Goal: Task Accomplishment & Management: Manage account settings

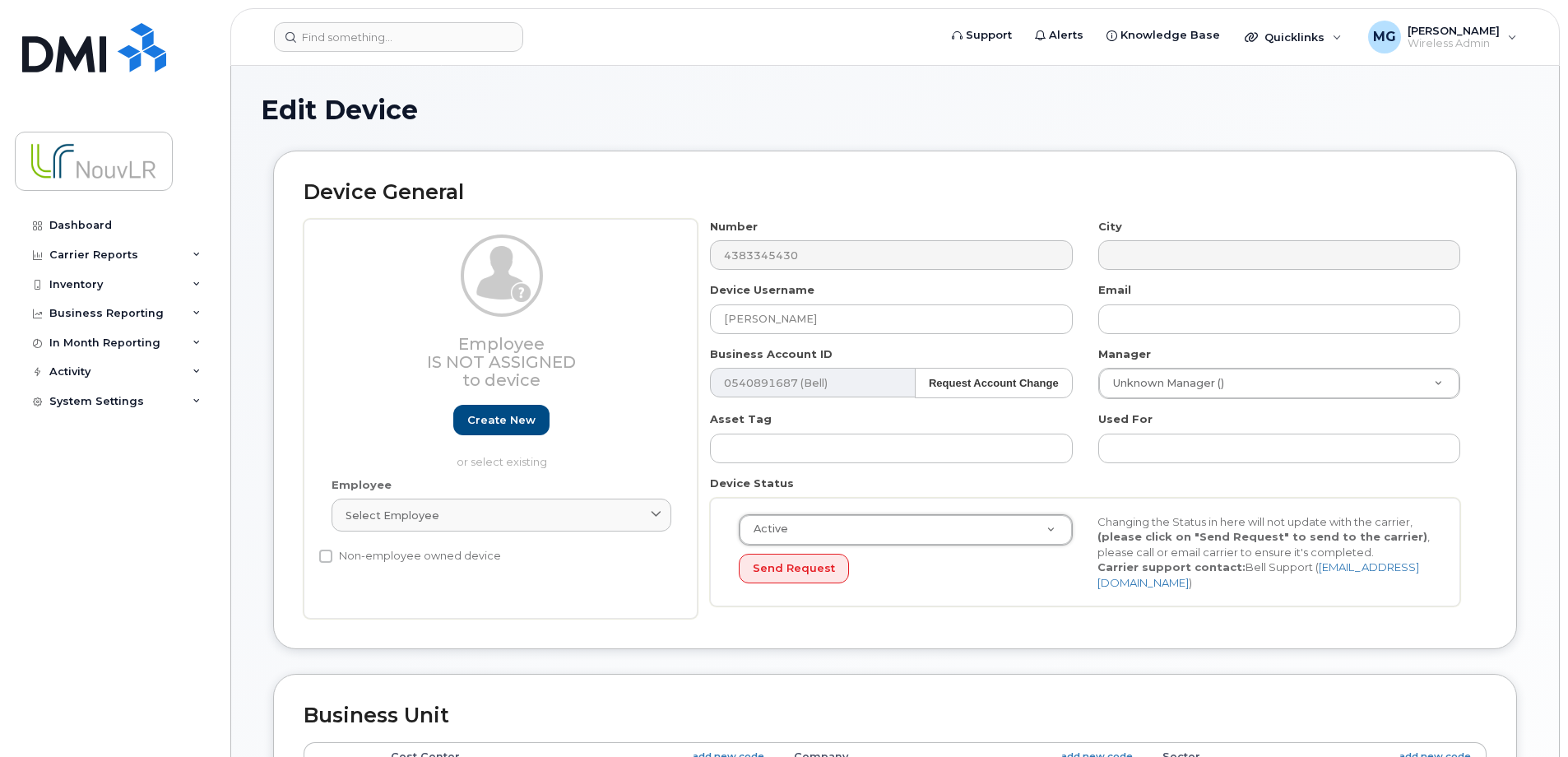
select select "4266198"
select select "4266254"
select select "4266265"
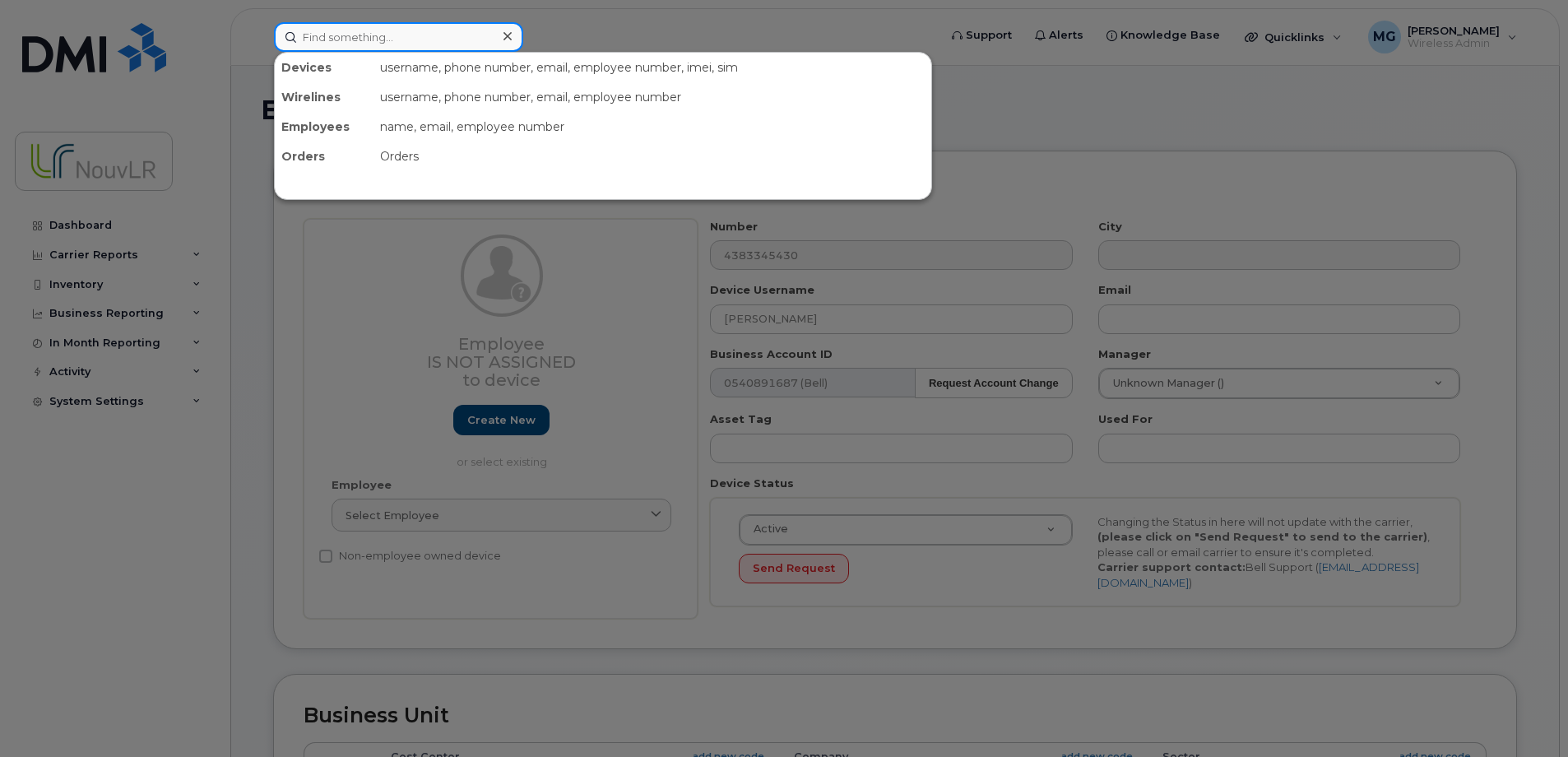
click at [332, 36] on input at bounding box center [399, 37] width 250 height 30
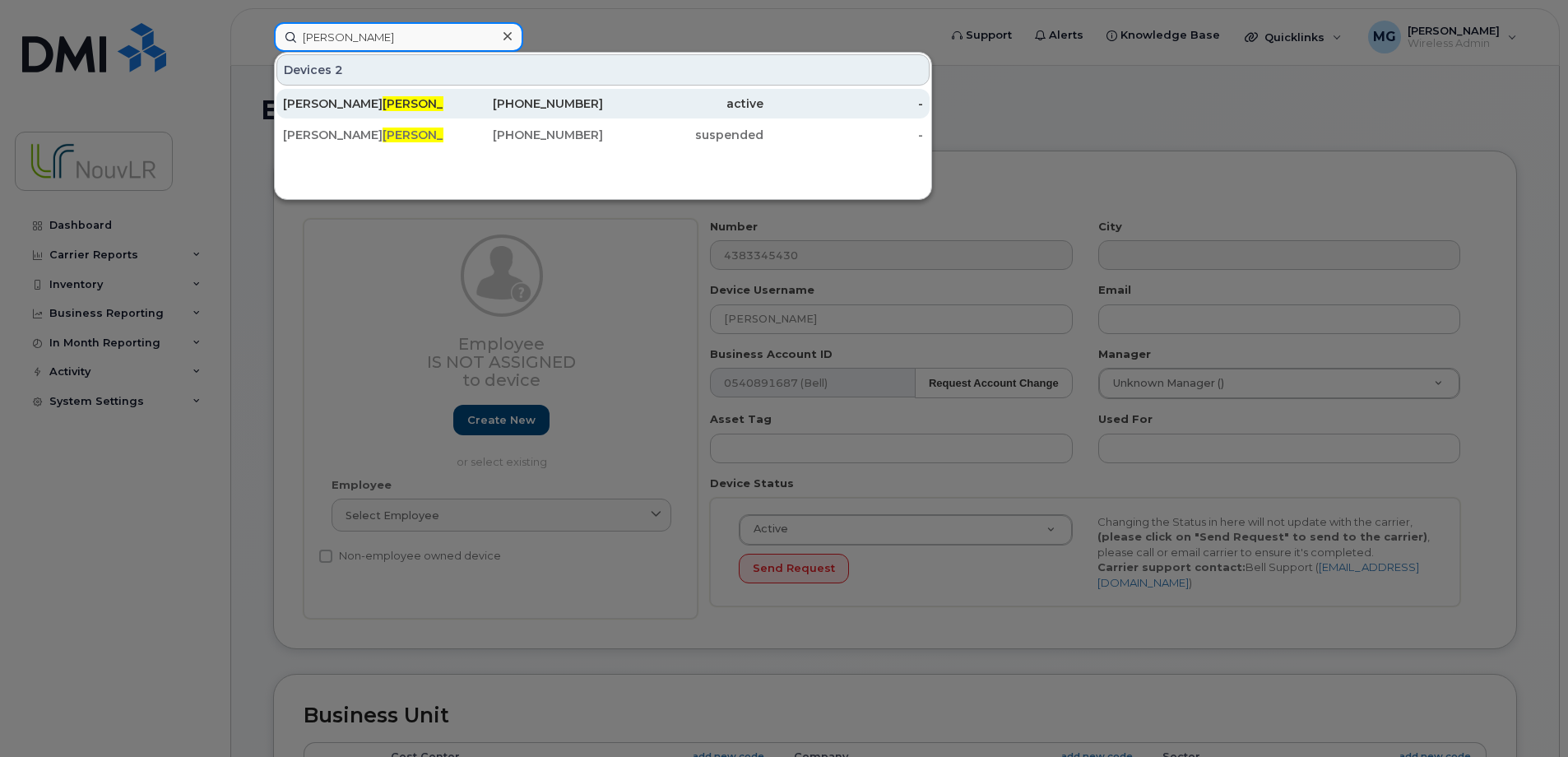
type input "charland"
click at [382, 102] on span "Charland" at bounding box center [432, 103] width 99 height 15
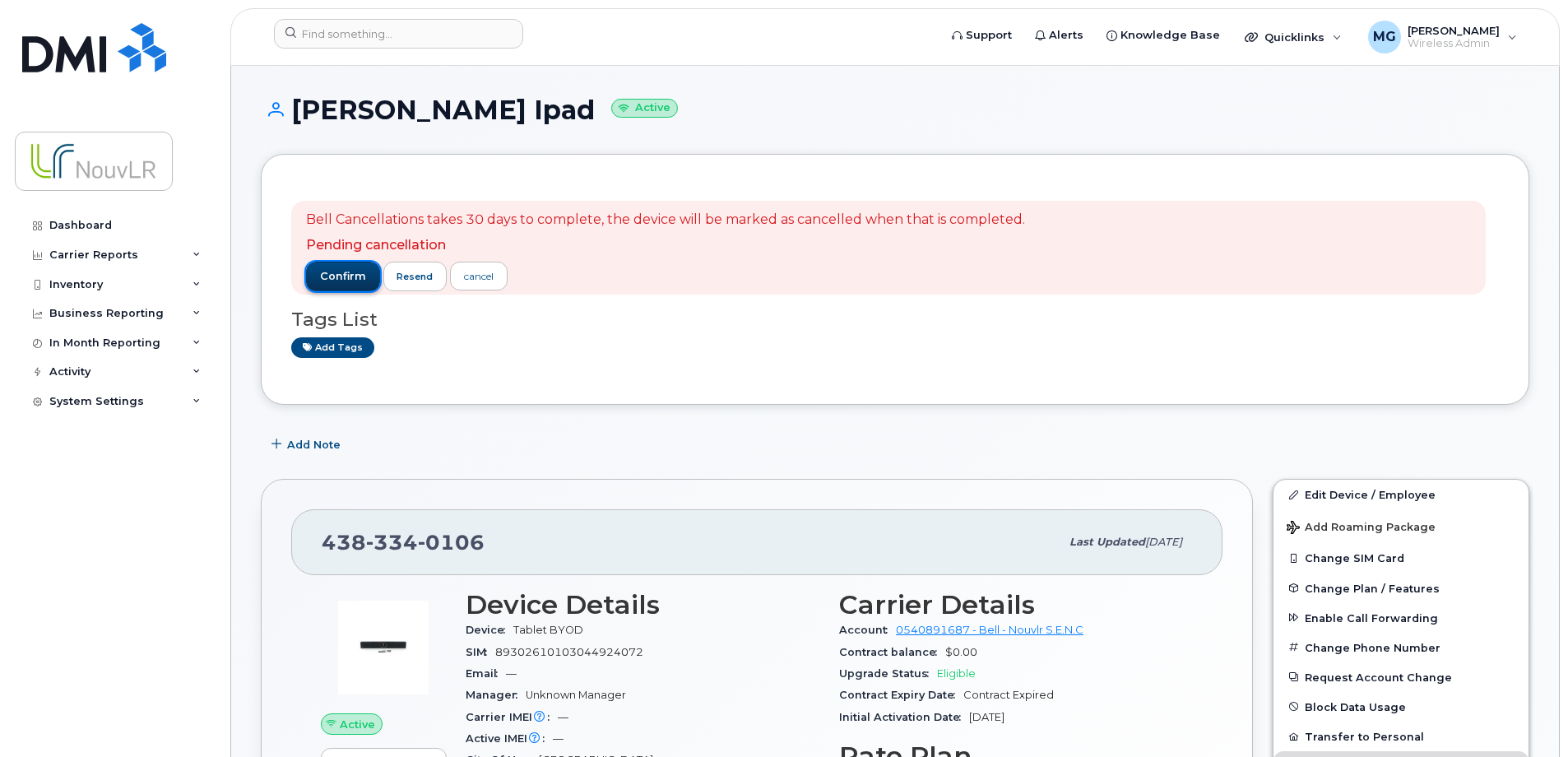
click at [329, 272] on span "confirm" at bounding box center [343, 276] width 46 height 15
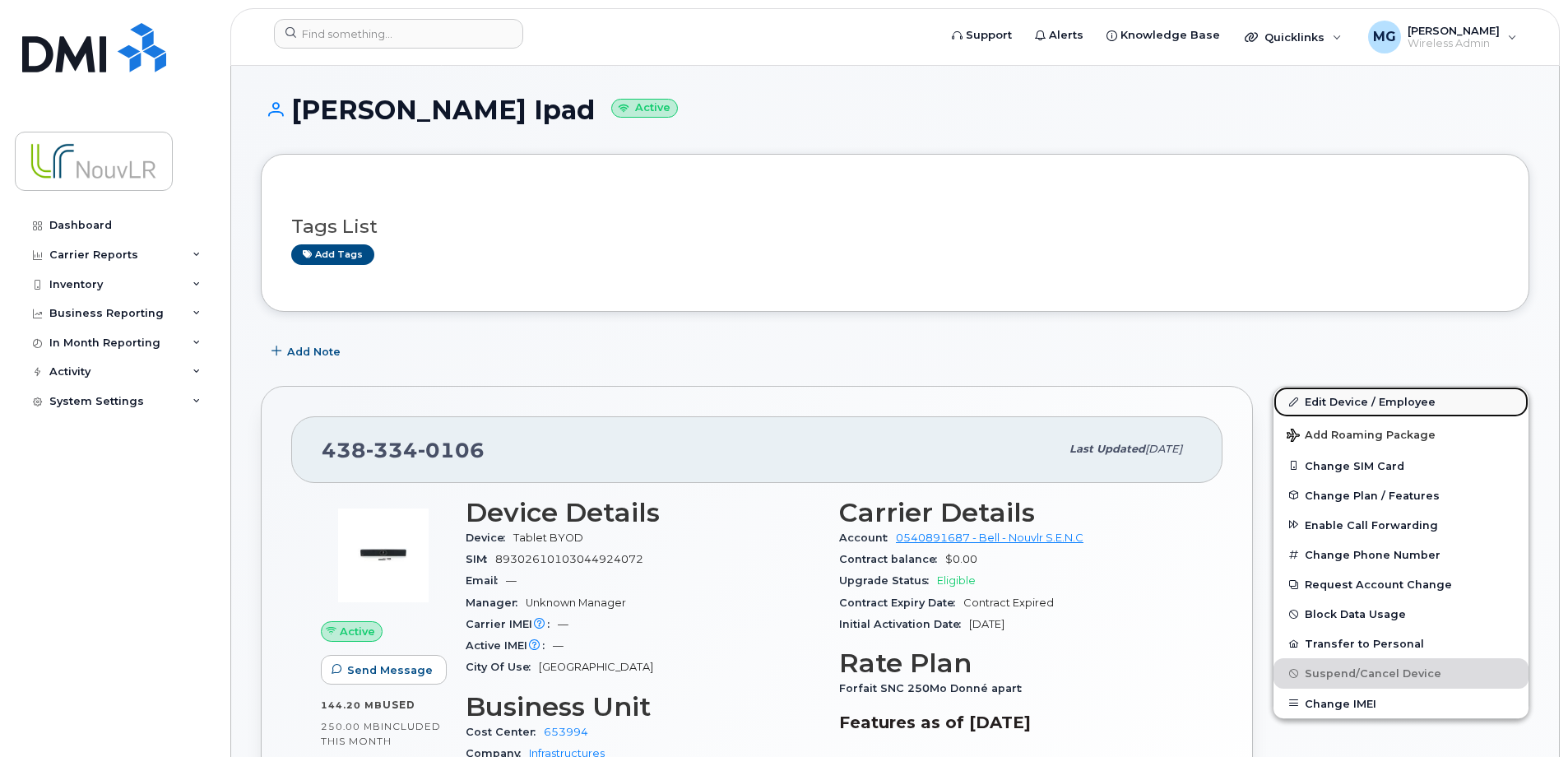
click at [1339, 401] on link "Edit Device / Employee" at bounding box center [1400, 402] width 255 height 30
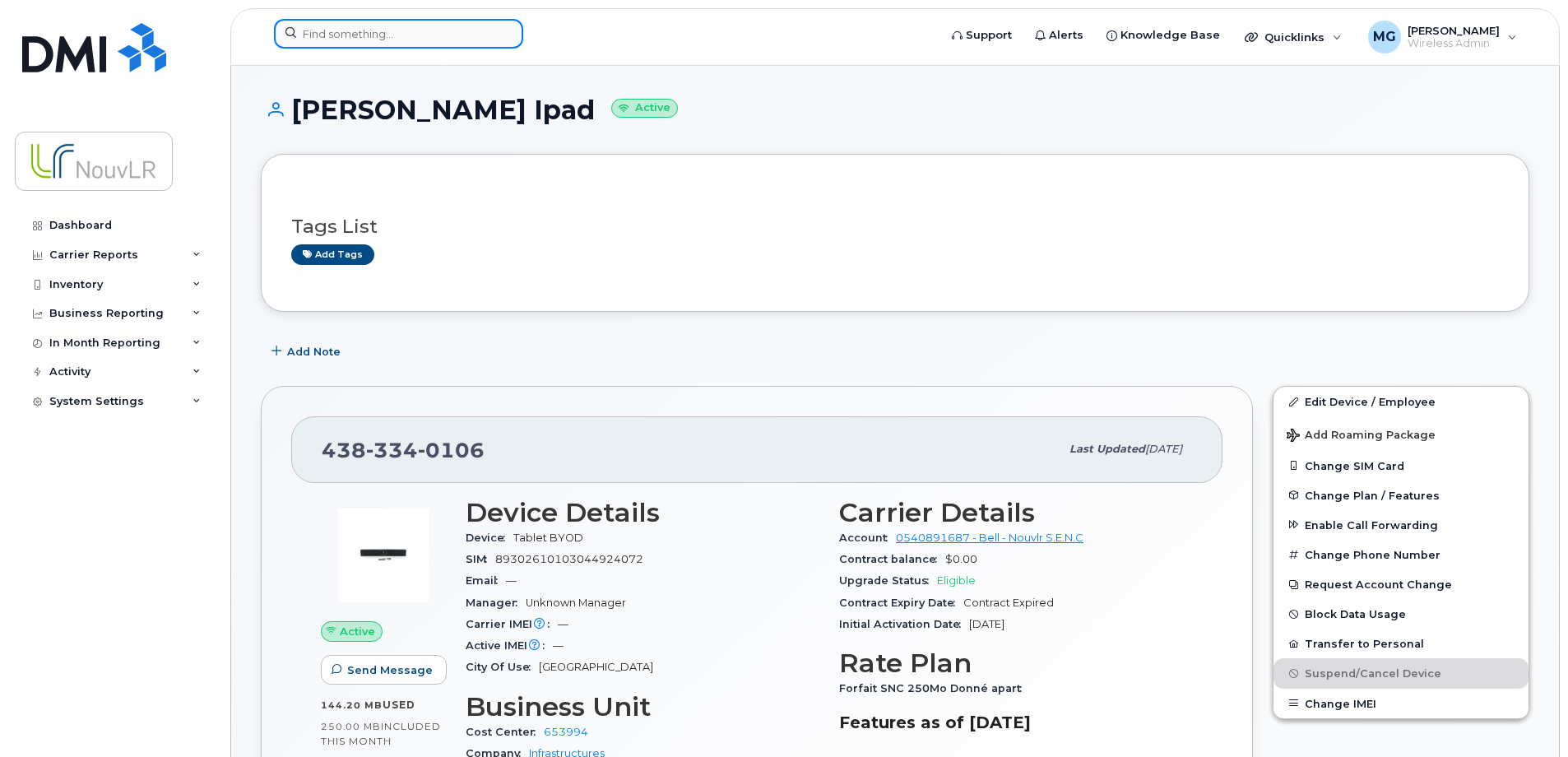
click at [309, 36] on input at bounding box center [399, 34] width 250 height 30
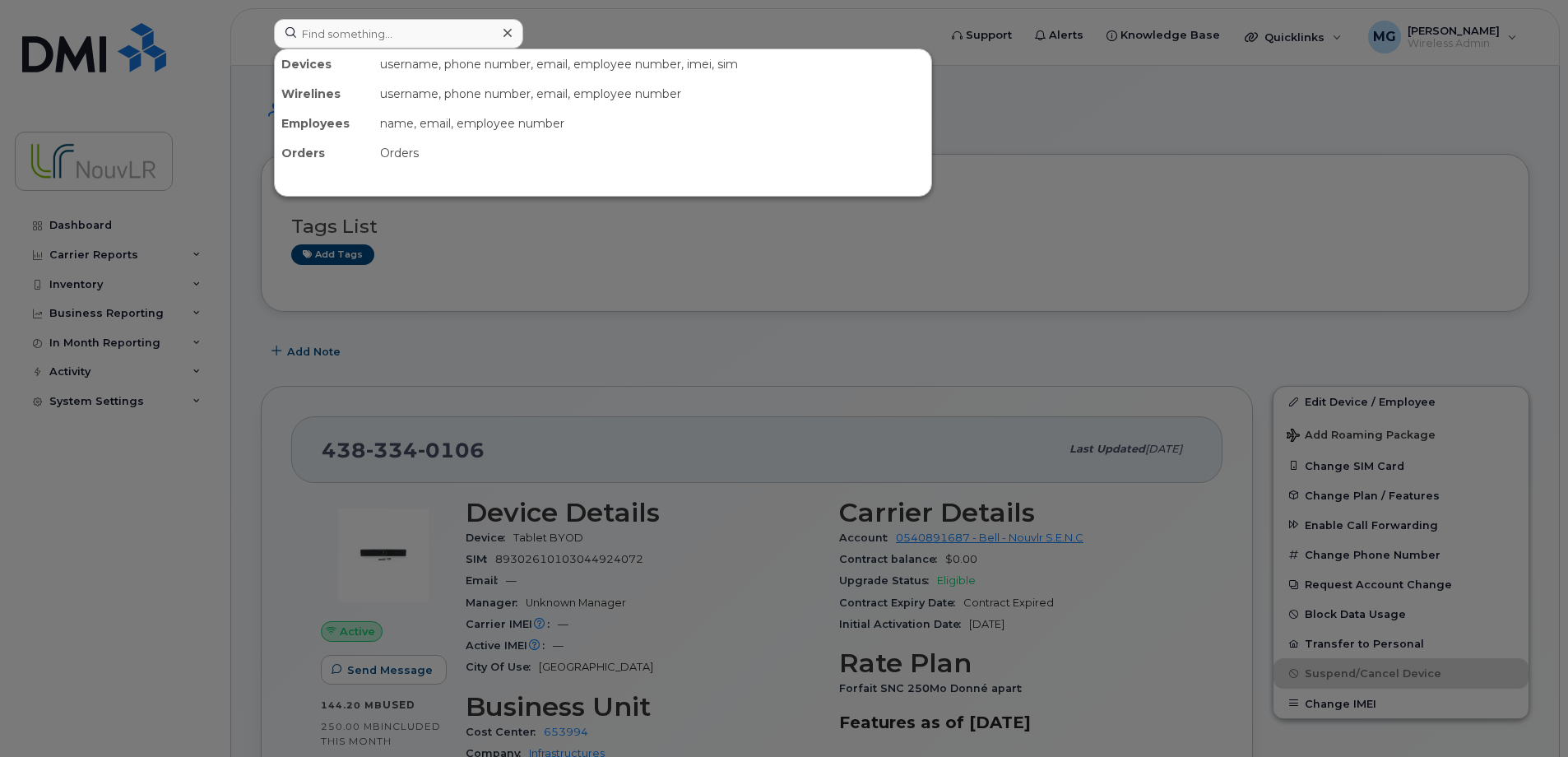
click at [717, 138] on div "Devices username, phone number, email, employee number, imei, sim Wirelines use…" at bounding box center [603, 123] width 658 height 148
click at [331, 32] on input at bounding box center [399, 34] width 250 height 30
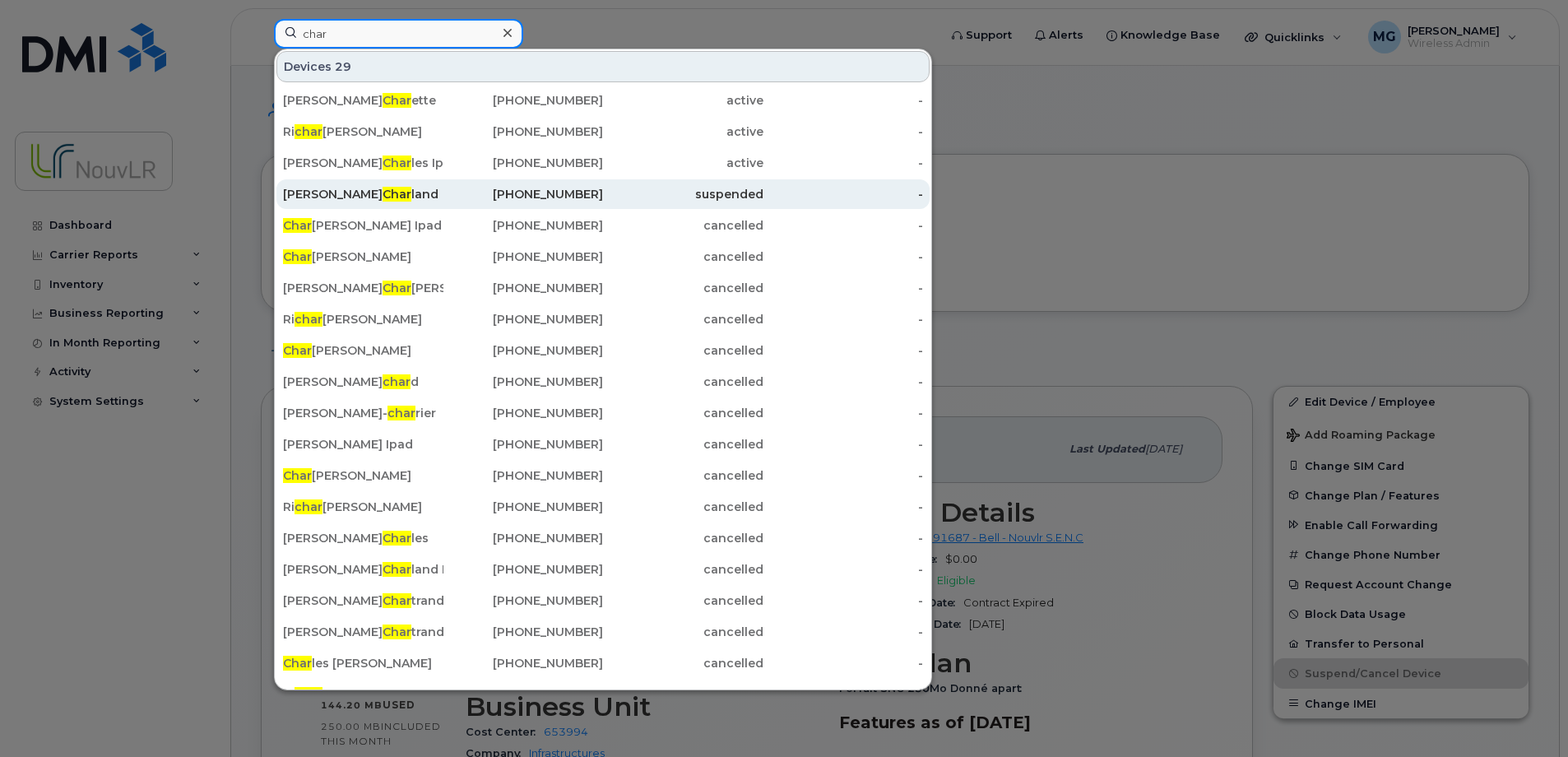
type input "char"
click at [382, 190] on span "Char" at bounding box center [396, 194] width 29 height 15
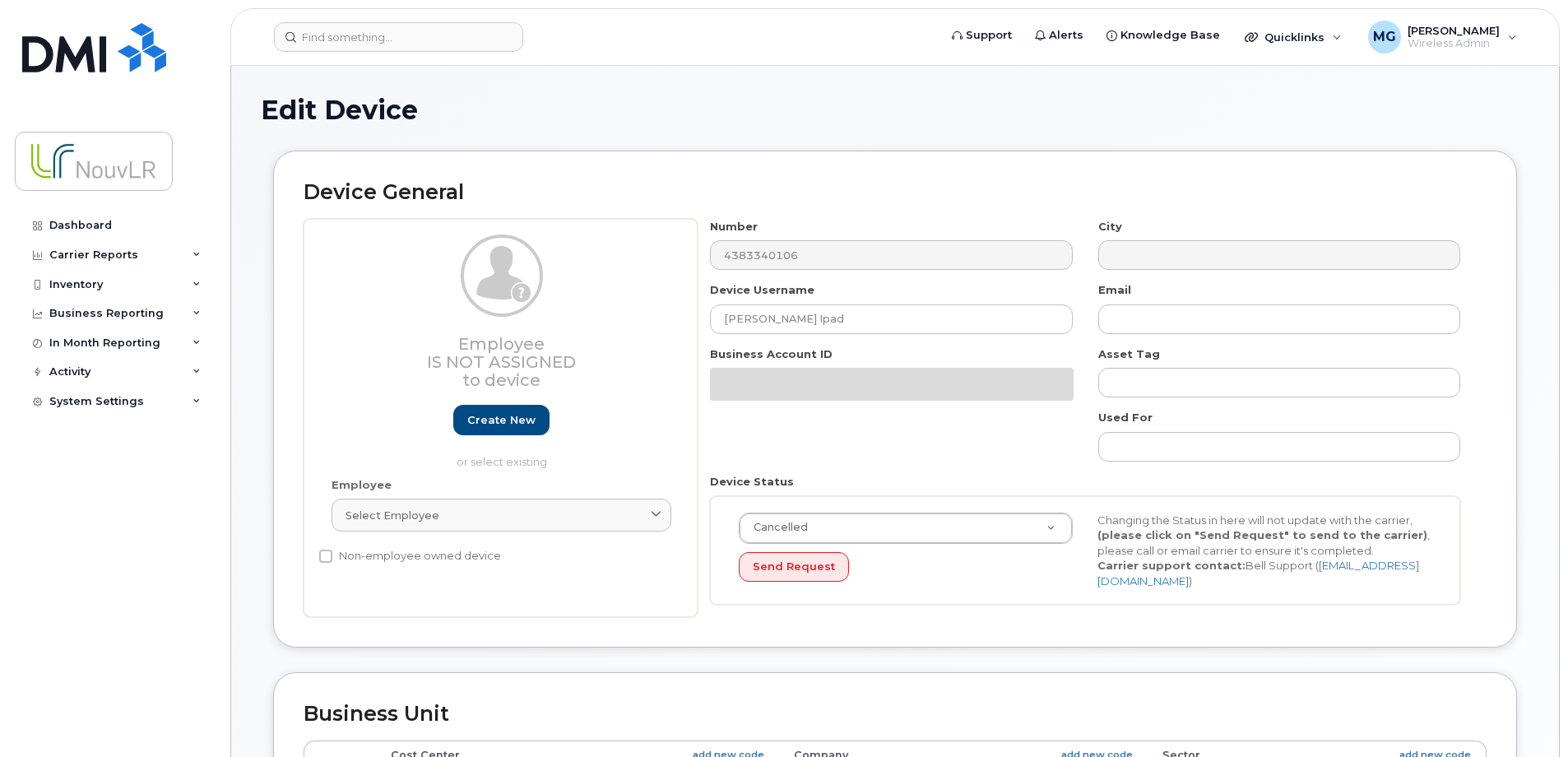
select select "4266198"
select select "4266254"
select select "4266265"
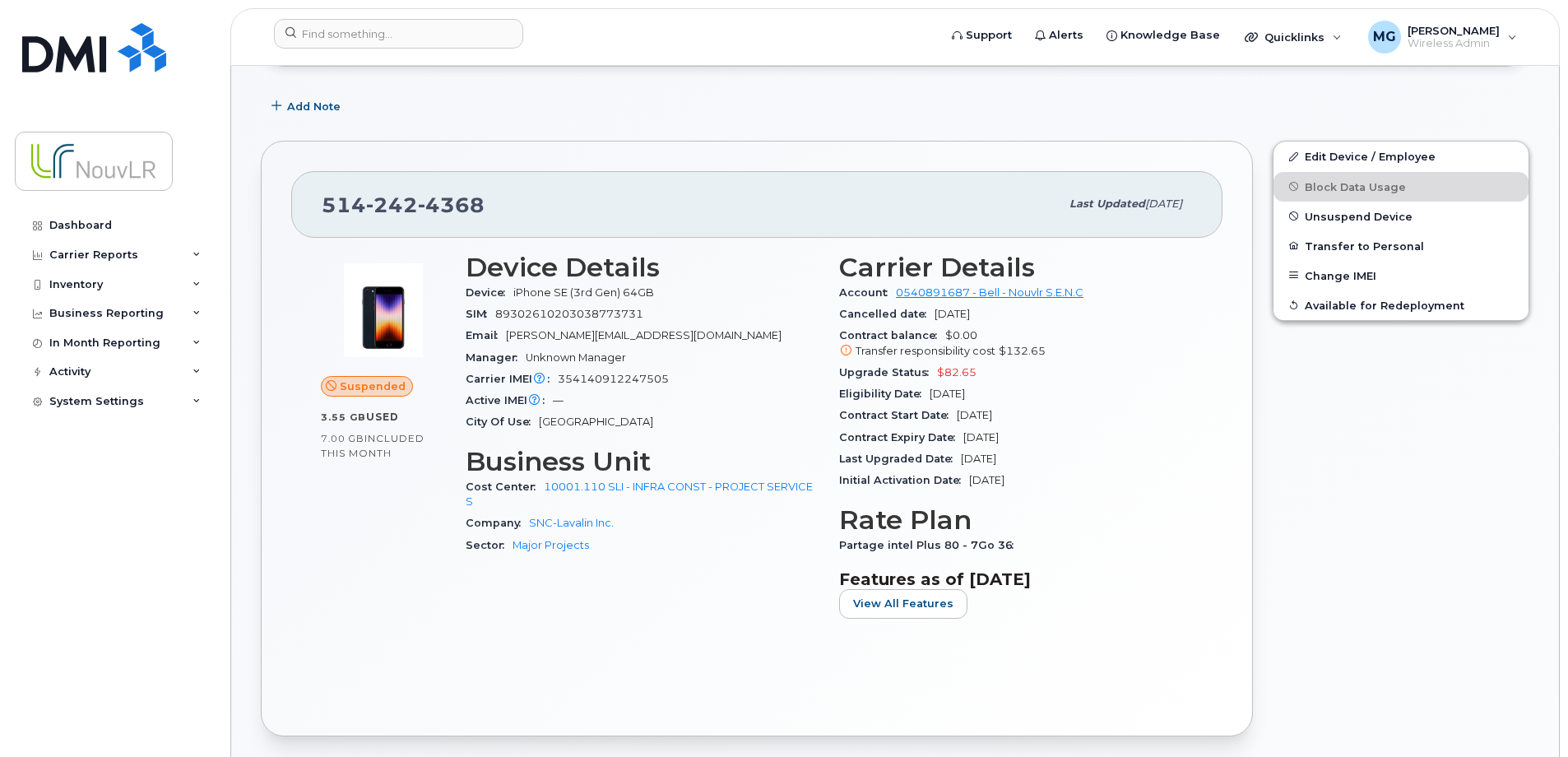
scroll to position [247, 0]
